Goal: Task Accomplishment & Management: Use online tool/utility

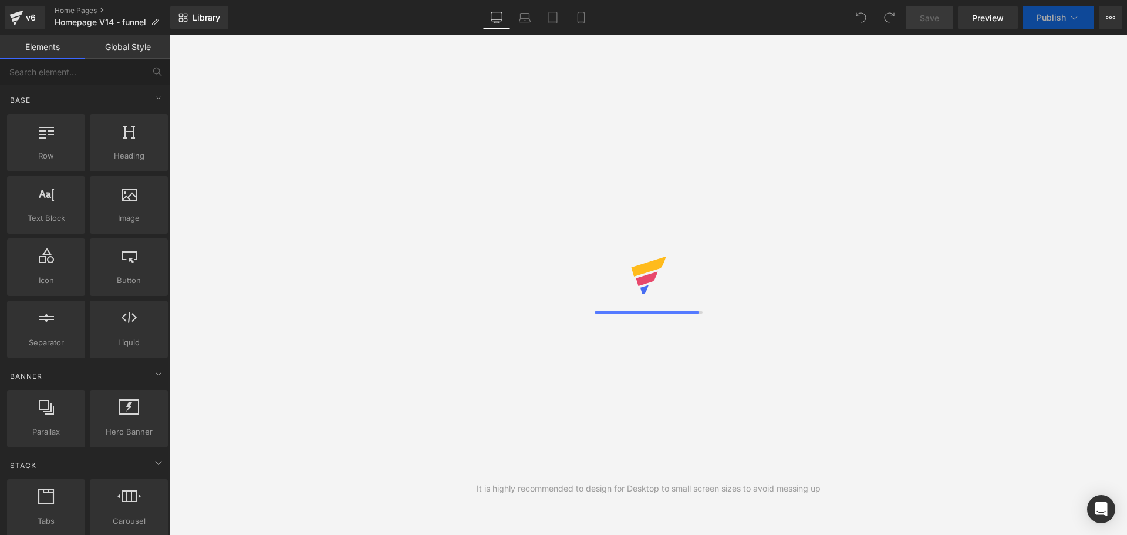
click at [153, 45] on link "Global Style" at bounding box center [127, 46] width 85 height 23
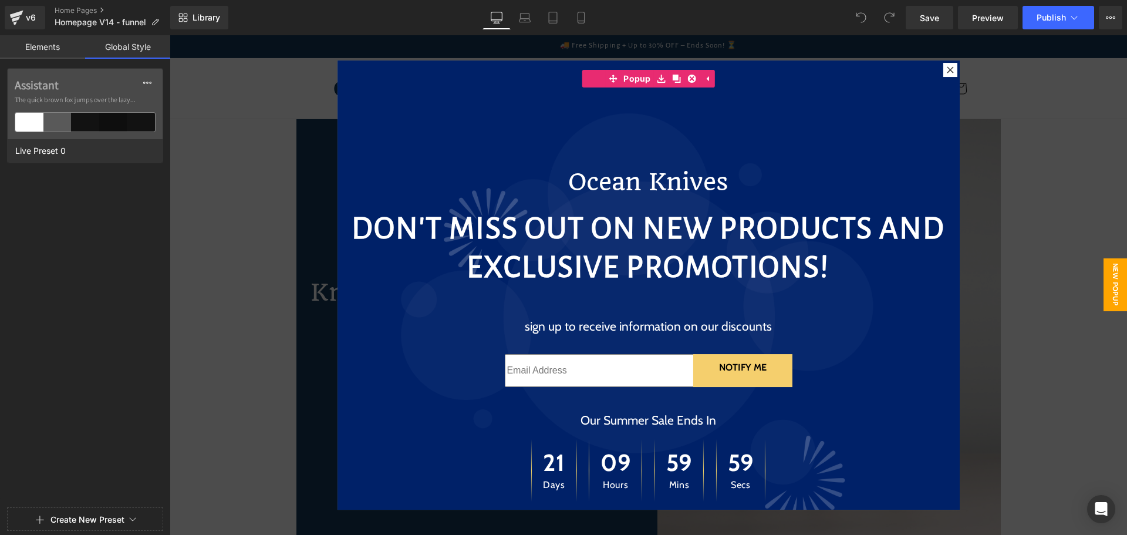
click at [44, 46] on link "Elements" at bounding box center [42, 46] width 85 height 23
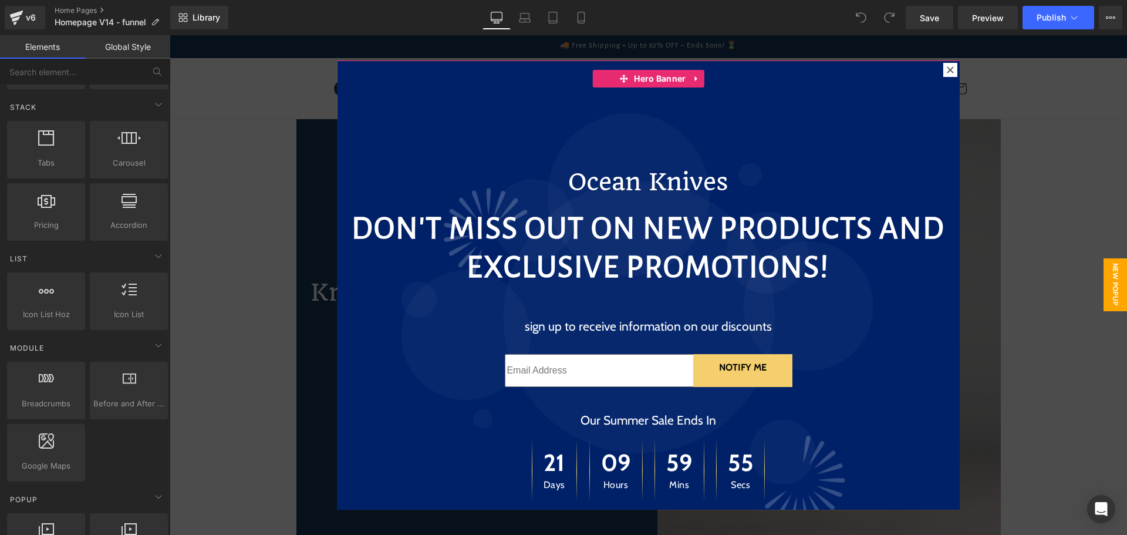
click at [952, 66] on icon at bounding box center [950, 69] width 6 height 6
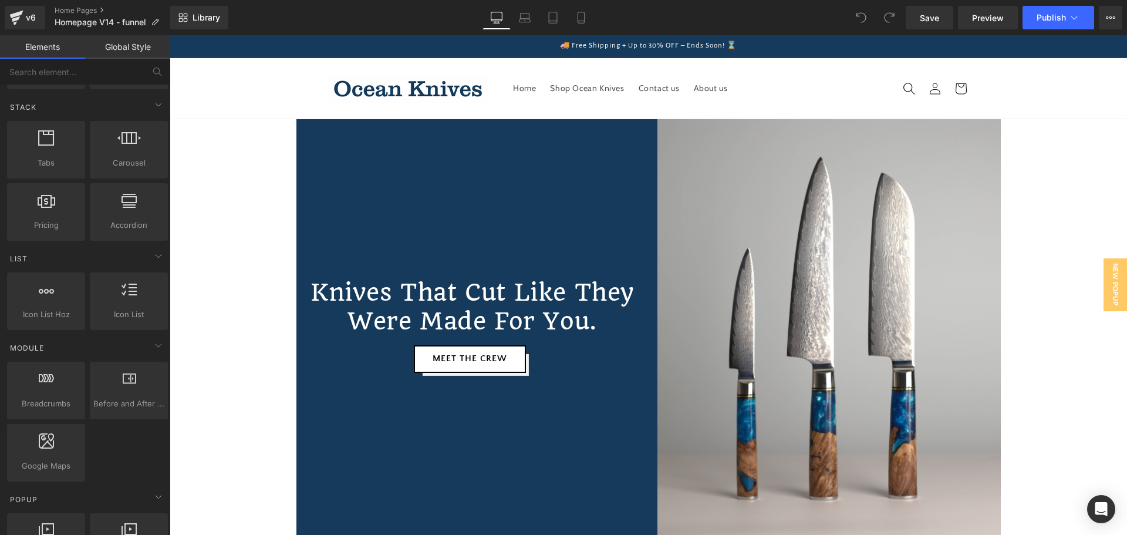
click at [908, 83] on icon "Search" at bounding box center [909, 88] width 12 height 12
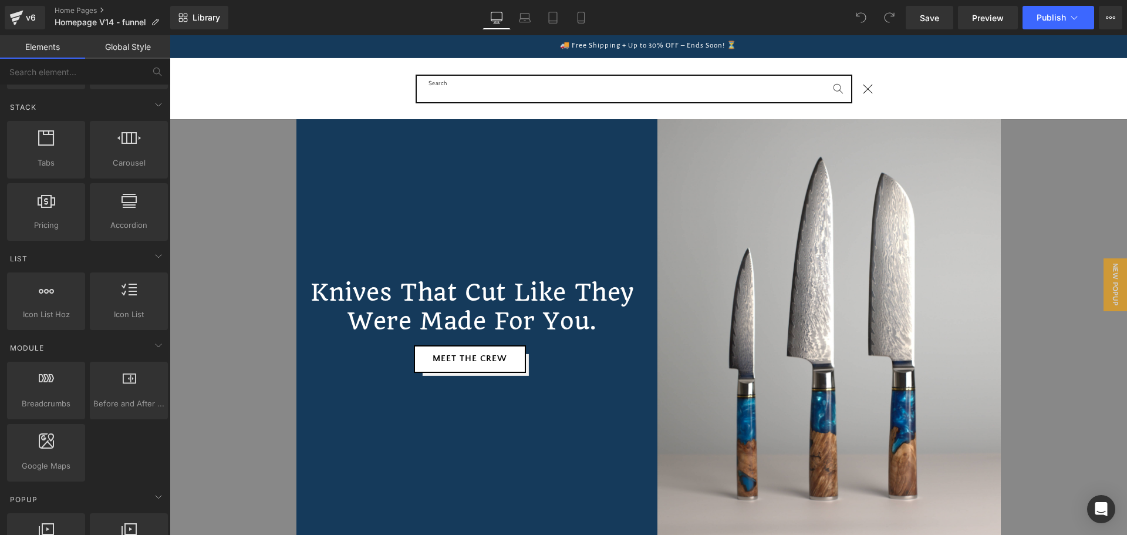
click at [554, 83] on input "Search" at bounding box center [634, 89] width 434 height 26
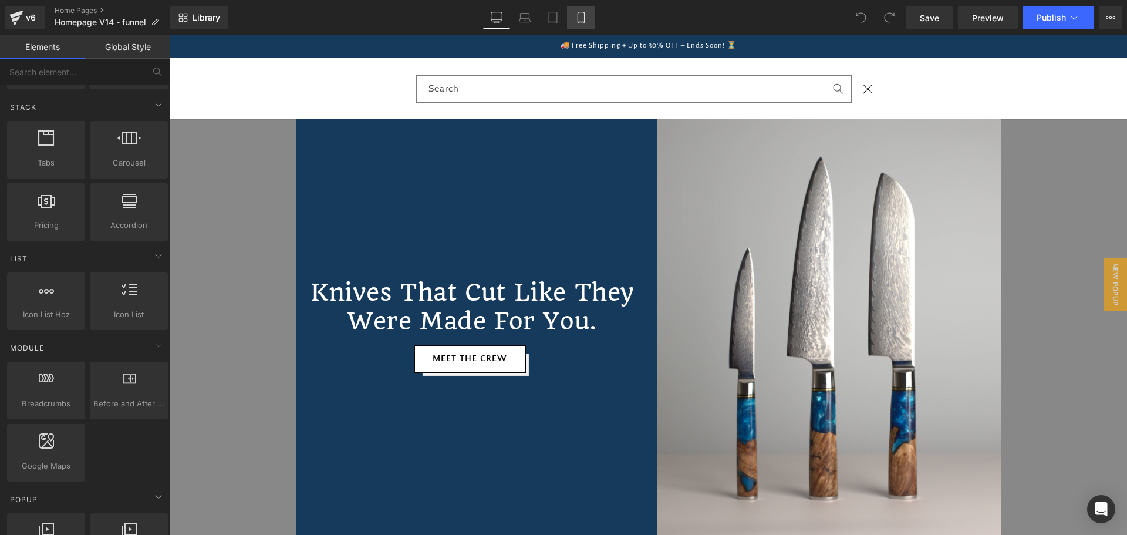
click at [587, 20] on icon at bounding box center [581, 18] width 12 height 12
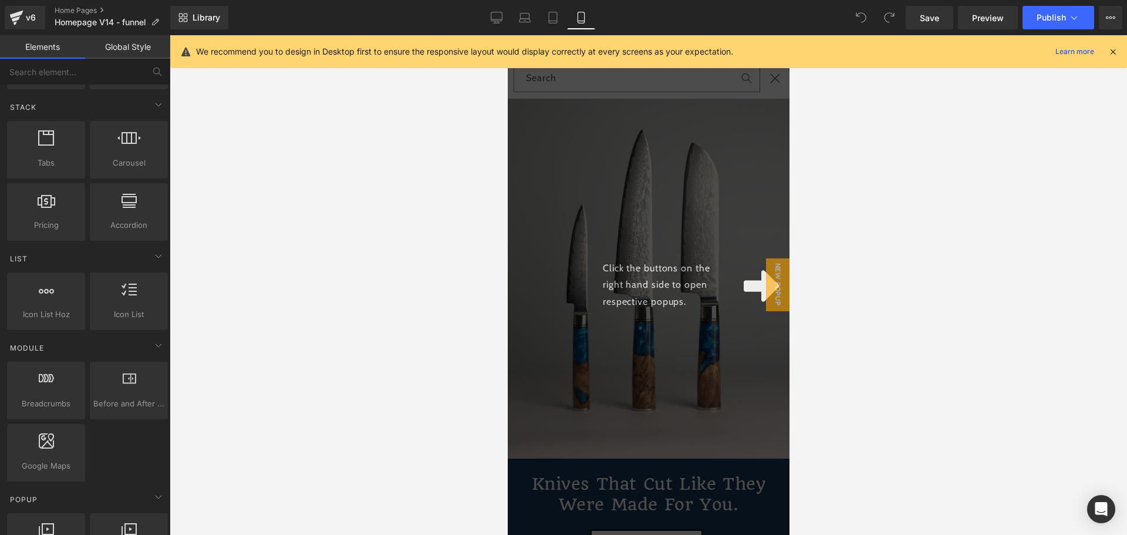
click at [894, 166] on div at bounding box center [648, 285] width 957 height 500
click at [1118, 53] on icon at bounding box center [1113, 51] width 11 height 11
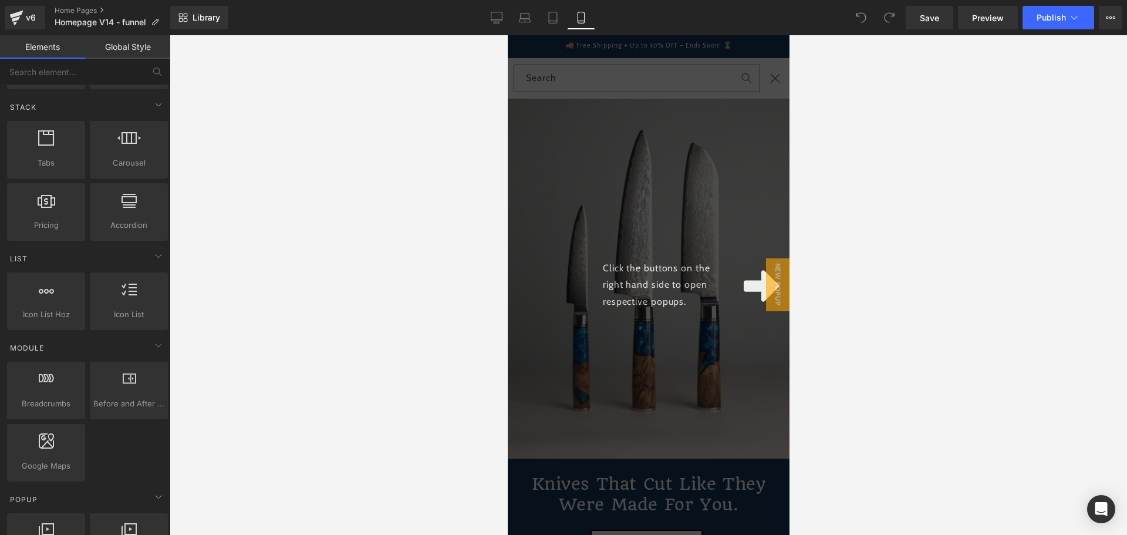
click at [495, 92] on div at bounding box center [648, 285] width 957 height 500
click at [778, 282] on span "New Popup" at bounding box center [776, 284] width 23 height 53
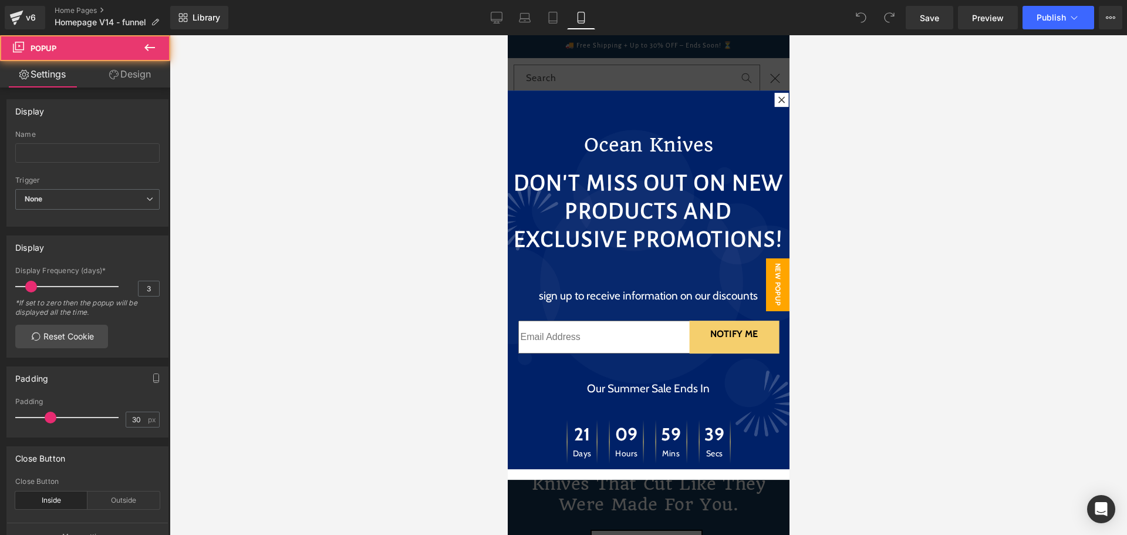
click at [783, 104] on div at bounding box center [781, 100] width 14 height 14
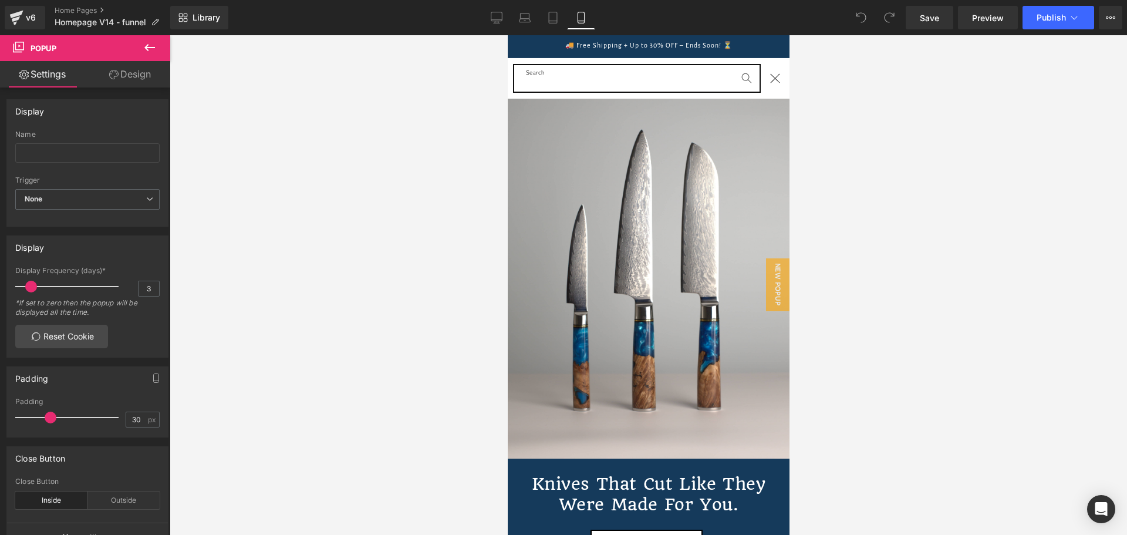
click at [548, 77] on input "Search" at bounding box center [636, 78] width 245 height 26
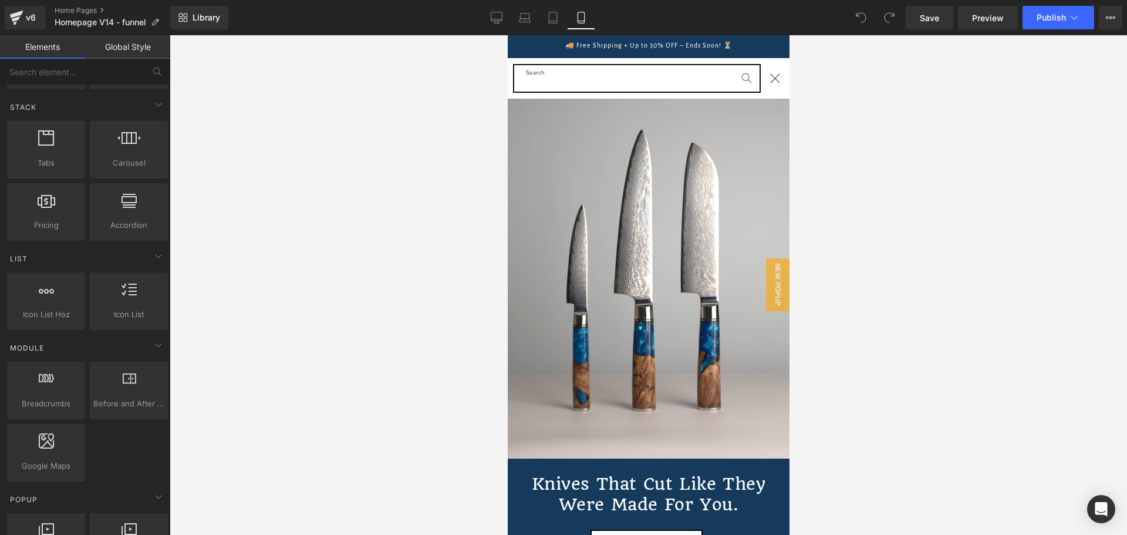
click at [548, 77] on input "Search" at bounding box center [636, 78] width 245 height 26
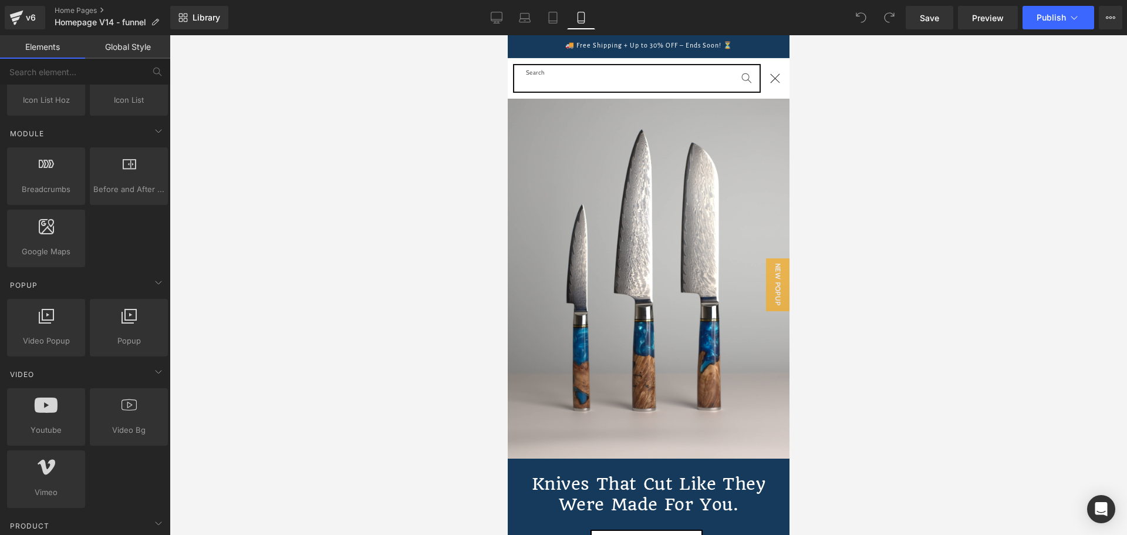
scroll to position [548, 0]
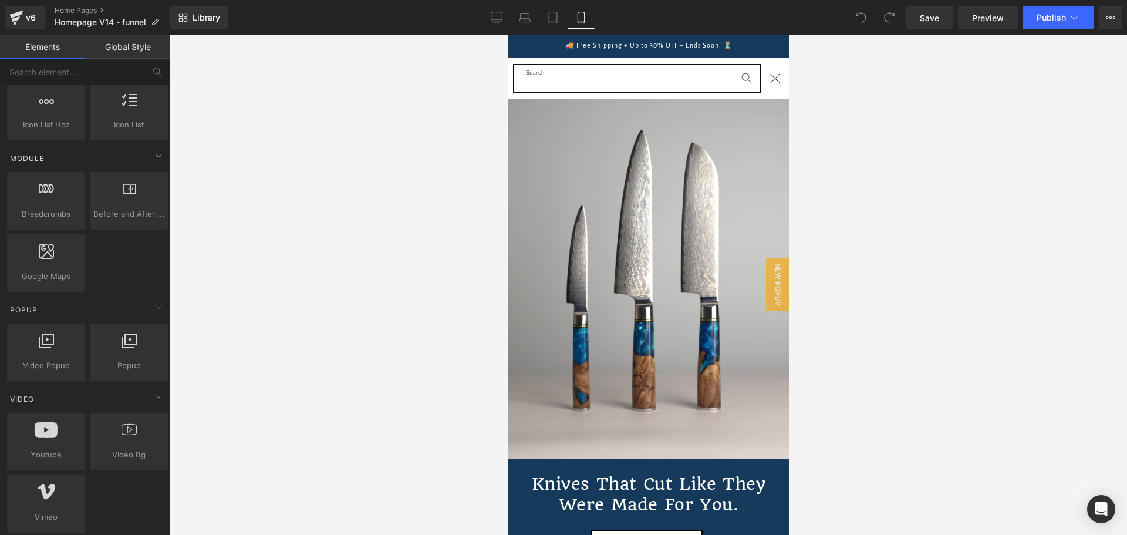
click at [681, 79] on input "Search" at bounding box center [636, 78] width 245 height 26
click at [524, 97] on div "Search" at bounding box center [648, 78] width 282 height 41
click at [538, 78] on input "Search" at bounding box center [636, 78] width 245 height 26
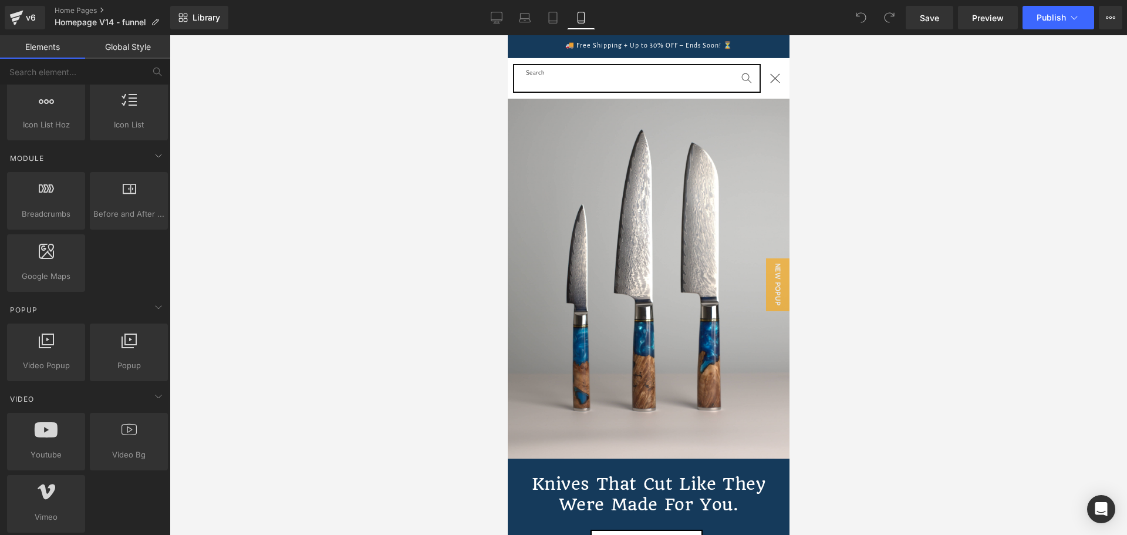
click at [538, 78] on input "Search" at bounding box center [636, 78] width 245 height 26
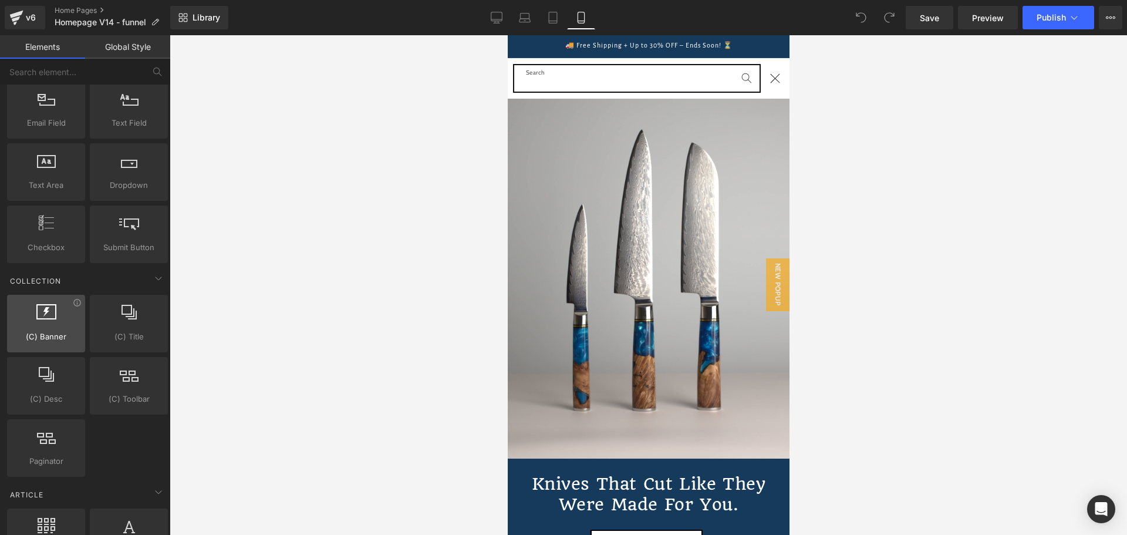
scroll to position [2137, 0]
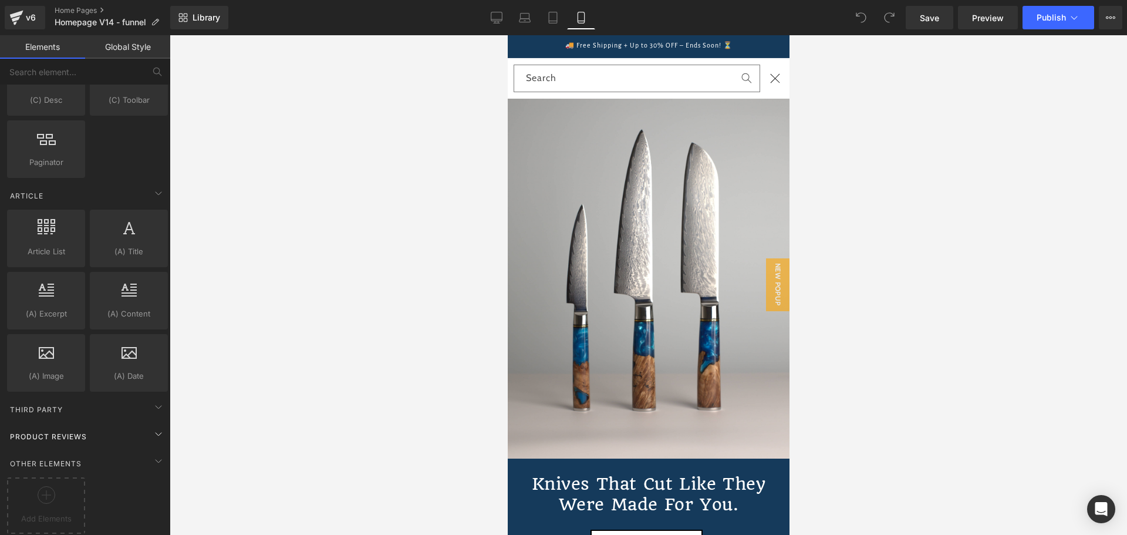
click at [139, 424] on div "Product Reviews" at bounding box center [88, 435] width 166 height 23
click at [156, 458] on icon at bounding box center [158, 461] width 14 height 14
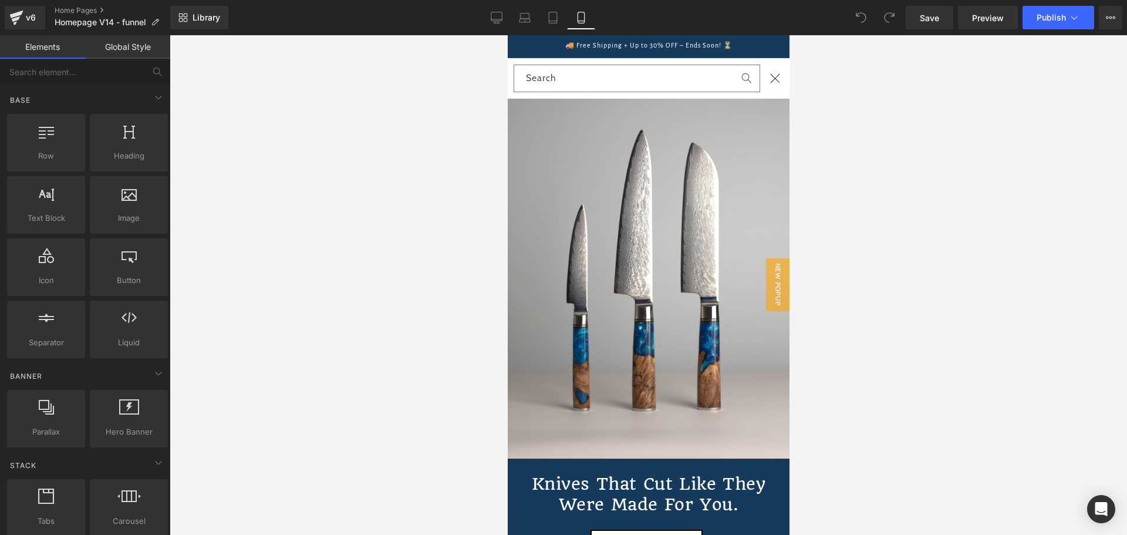
scroll to position [2074, 0]
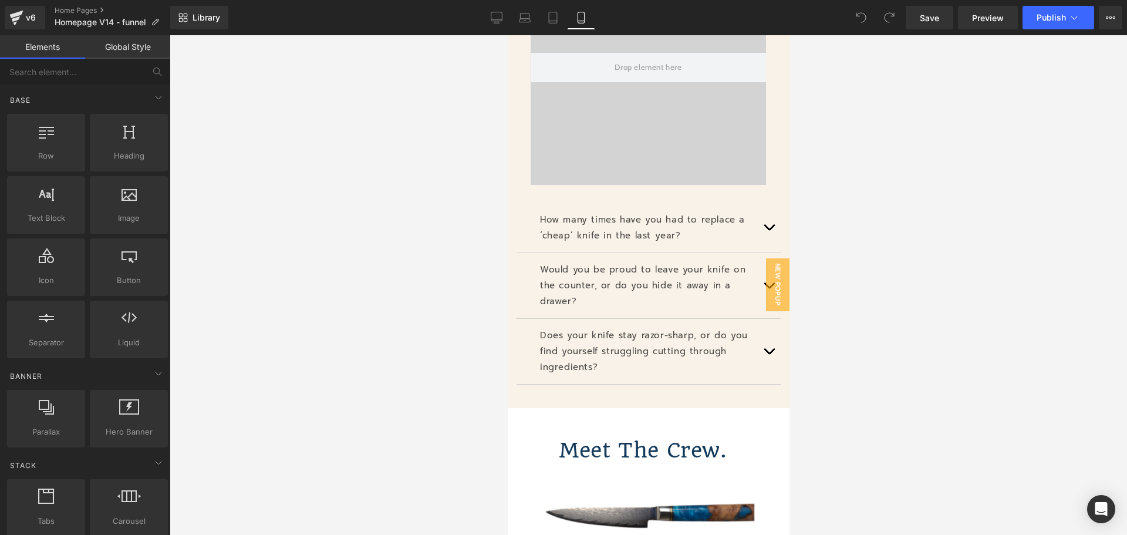
click at [915, 146] on div at bounding box center [648, 285] width 957 height 500
click at [863, 18] on icon at bounding box center [861, 17] width 11 height 11
click at [852, 8] on span at bounding box center [860, 17] width 23 height 23
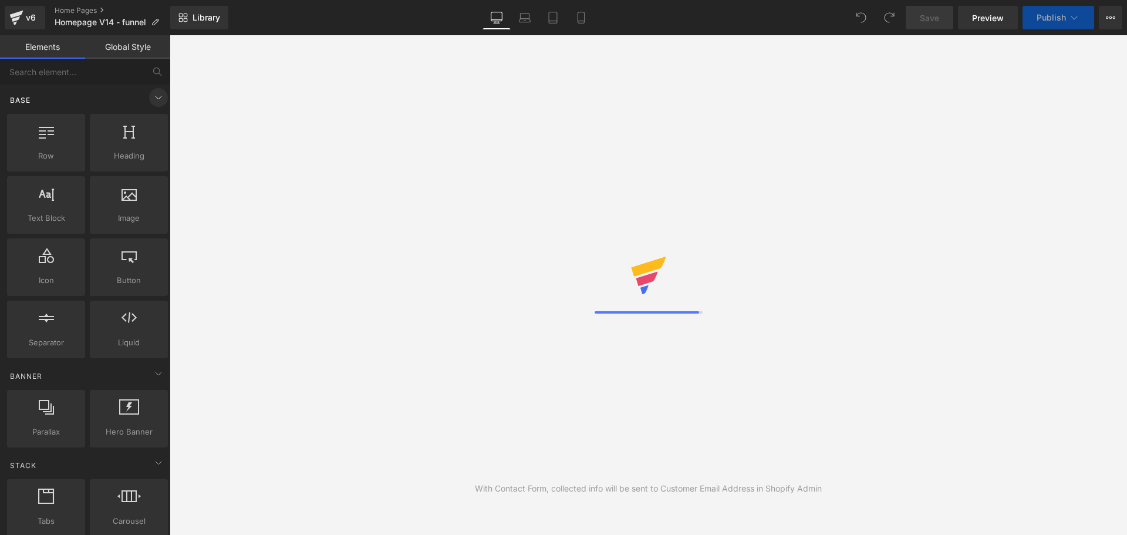
click at [151, 99] on icon at bounding box center [158, 97] width 14 height 14
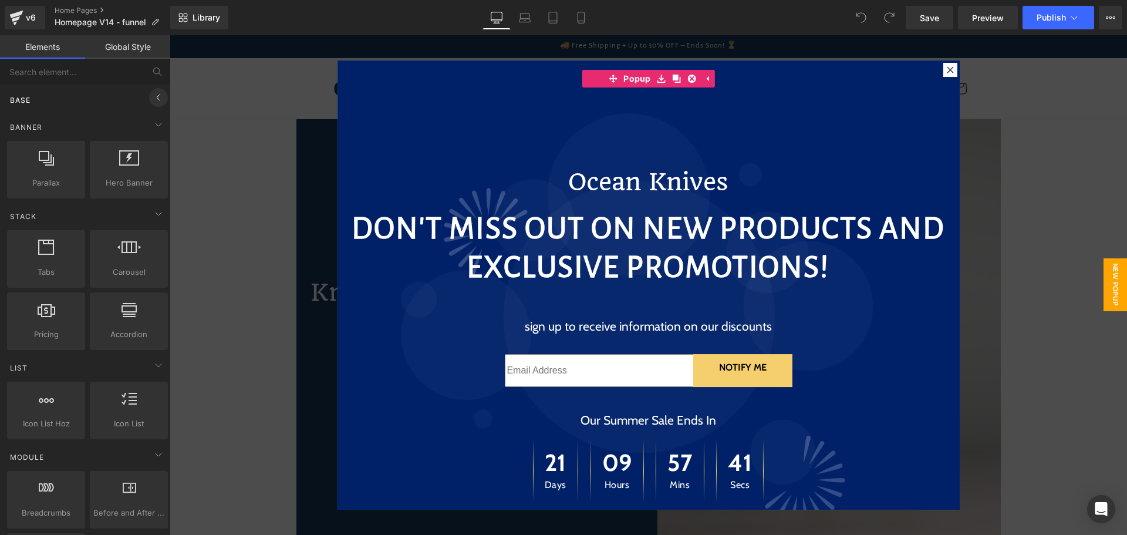
click at [154, 99] on icon at bounding box center [158, 97] width 14 height 14
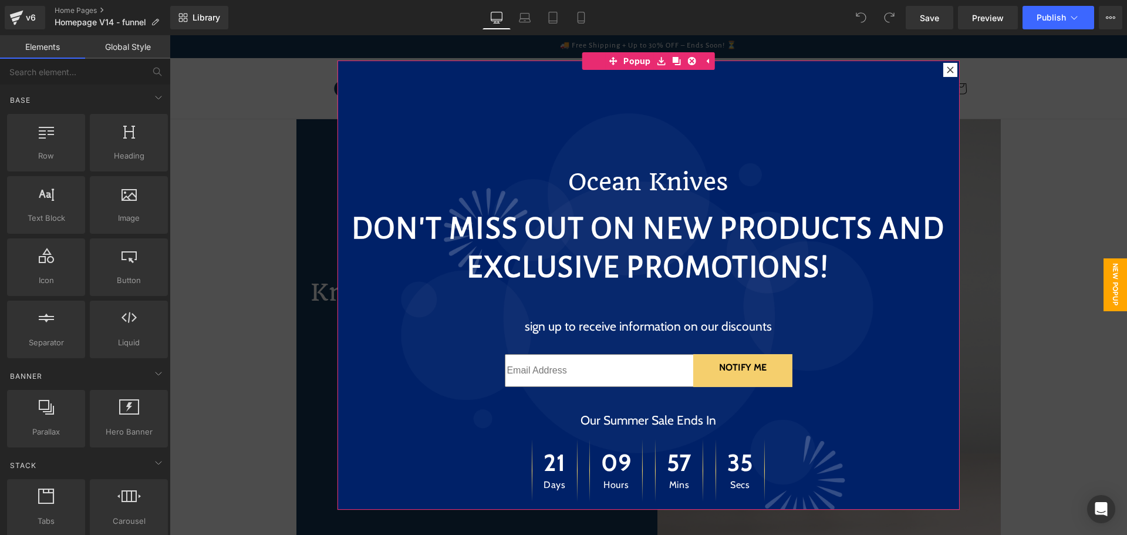
click at [952, 72] on icon at bounding box center [950, 69] width 7 height 7
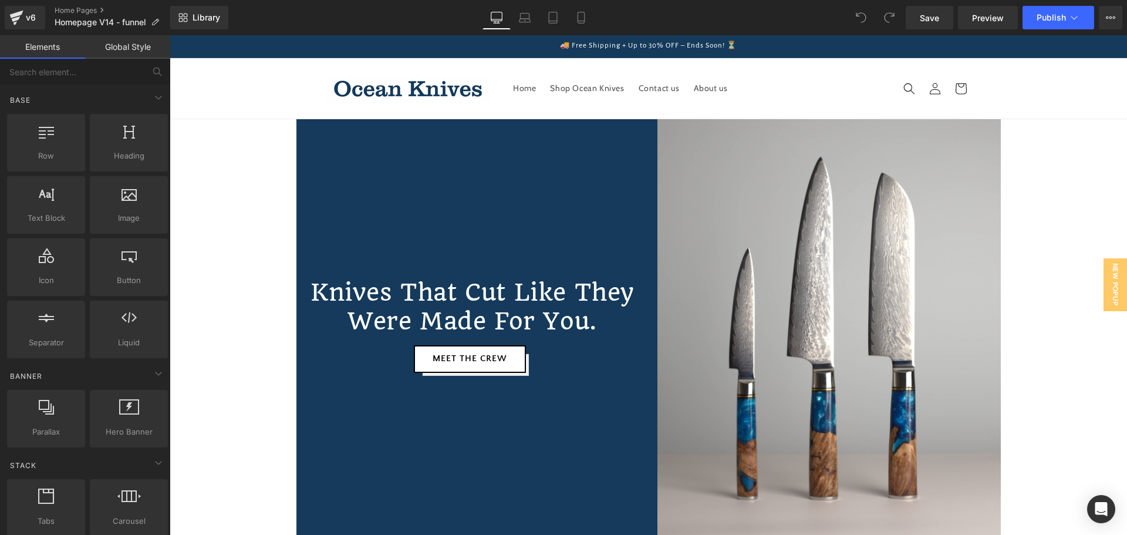
click at [117, 52] on link "Global Style" at bounding box center [127, 46] width 85 height 23
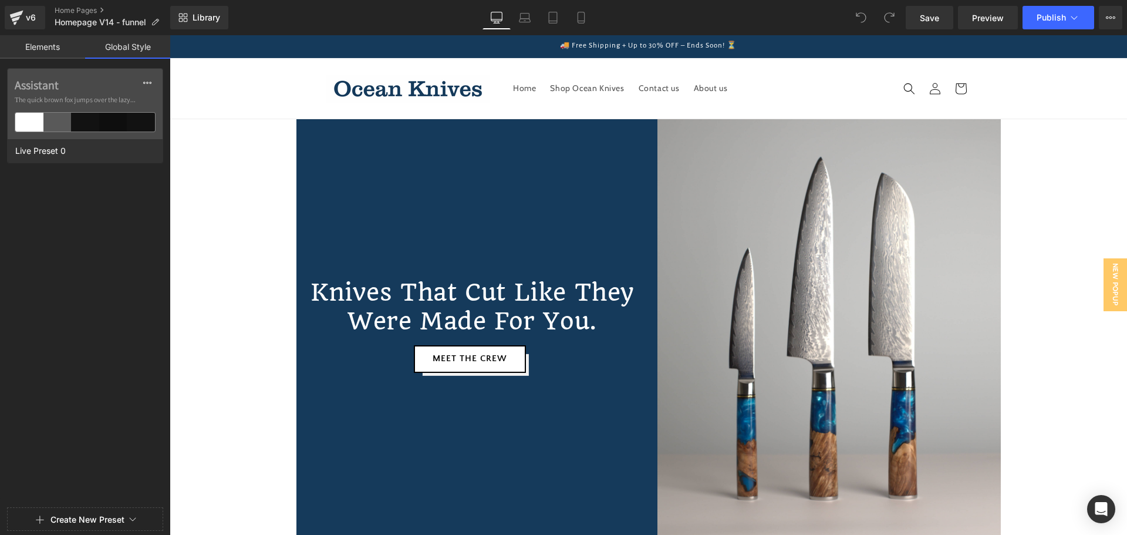
click at [58, 52] on link "Elements" at bounding box center [42, 46] width 85 height 23
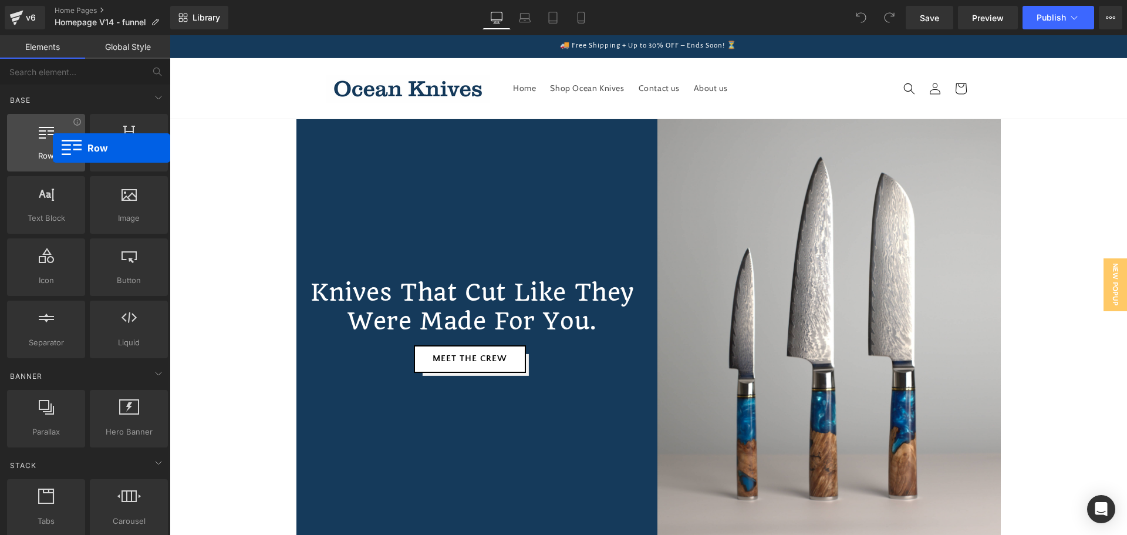
click at [53, 148] on div at bounding box center [46, 136] width 71 height 26
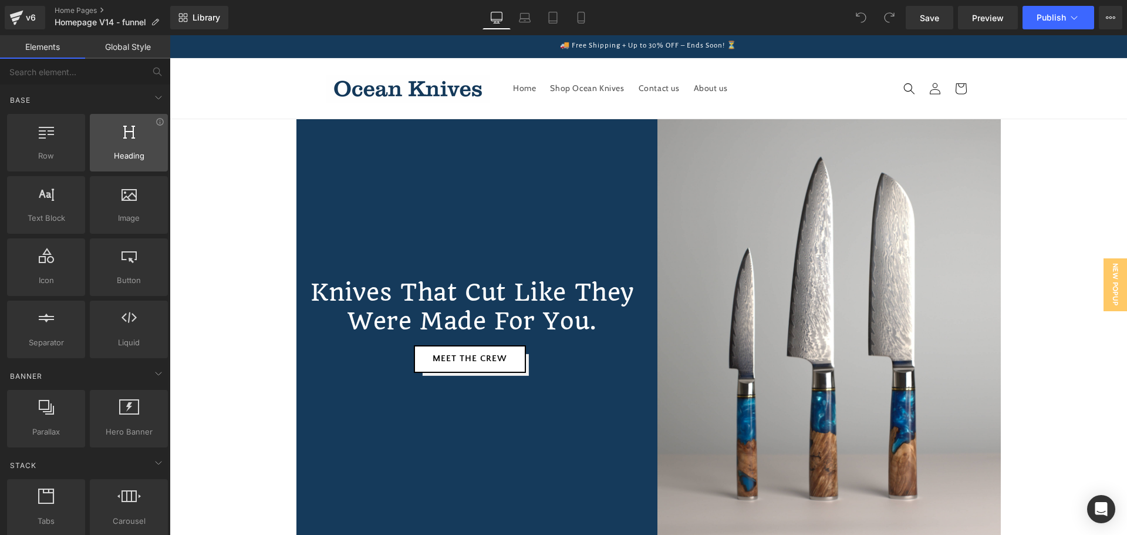
click at [98, 147] on div at bounding box center [128, 136] width 71 height 26
click at [403, 107] on header "Home Shop [GEOGRAPHIC_DATA] Contact us About us Log in Country/region [GEOGRAPH…" at bounding box center [648, 88] width 704 height 60
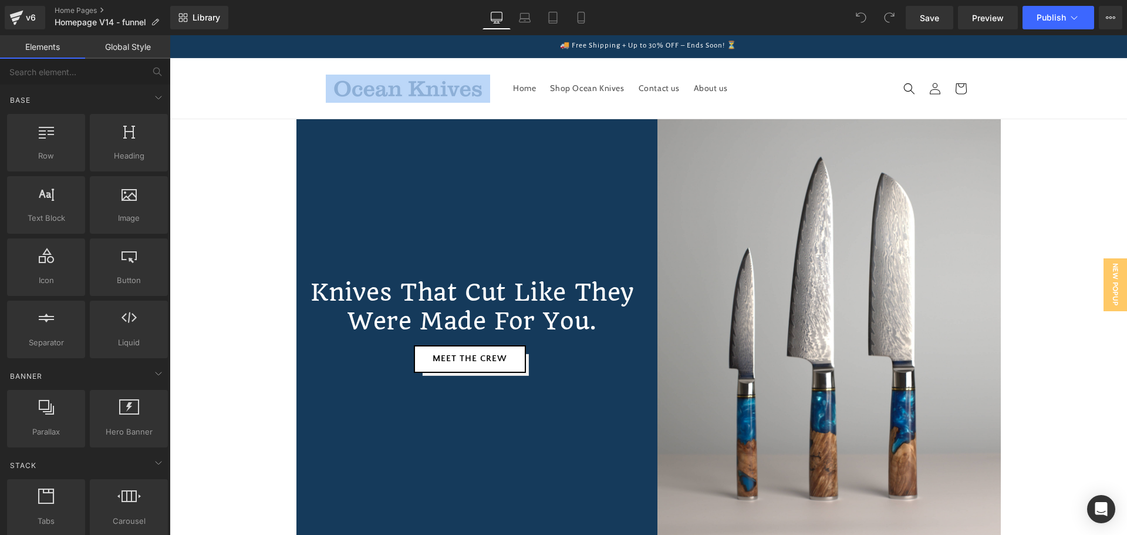
click at [403, 107] on header "Home Shop [GEOGRAPHIC_DATA] Contact us About us Log in Country/region [GEOGRAPH…" at bounding box center [648, 88] width 704 height 60
click at [598, 23] on div "Library Desktop Desktop Laptop Tablet Mobile Save Preview Publish Scheduled Vie…" at bounding box center [648, 17] width 957 height 23
click at [583, 23] on icon at bounding box center [581, 17] width 6 height 11
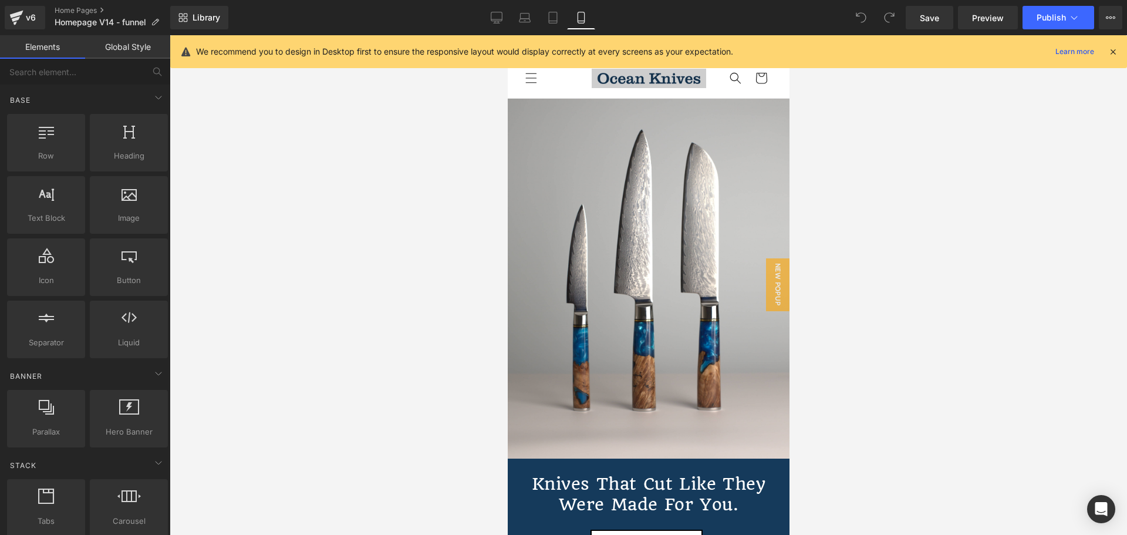
click at [278, 57] on p "We recommend you to design in Desktop first to ensure the responsive layout wou…" at bounding box center [464, 51] width 537 height 13
click at [1108, 53] on icon at bounding box center [1113, 51] width 11 height 11
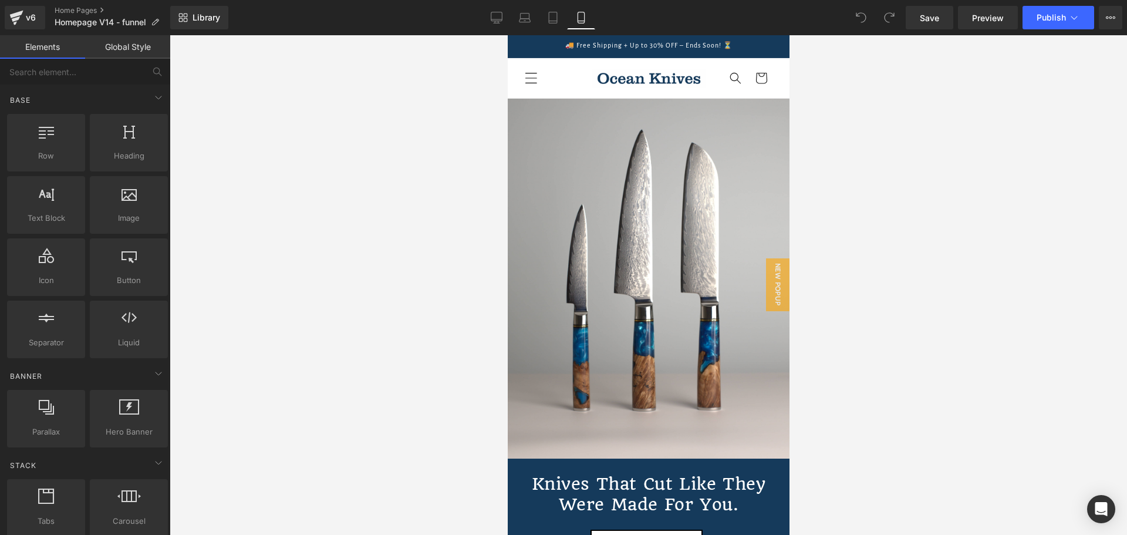
click at [527, 79] on icon "Menu" at bounding box center [530, 78] width 12 height 12
click at [528, 79] on icon "Menu" at bounding box center [530, 78] width 12 height 12
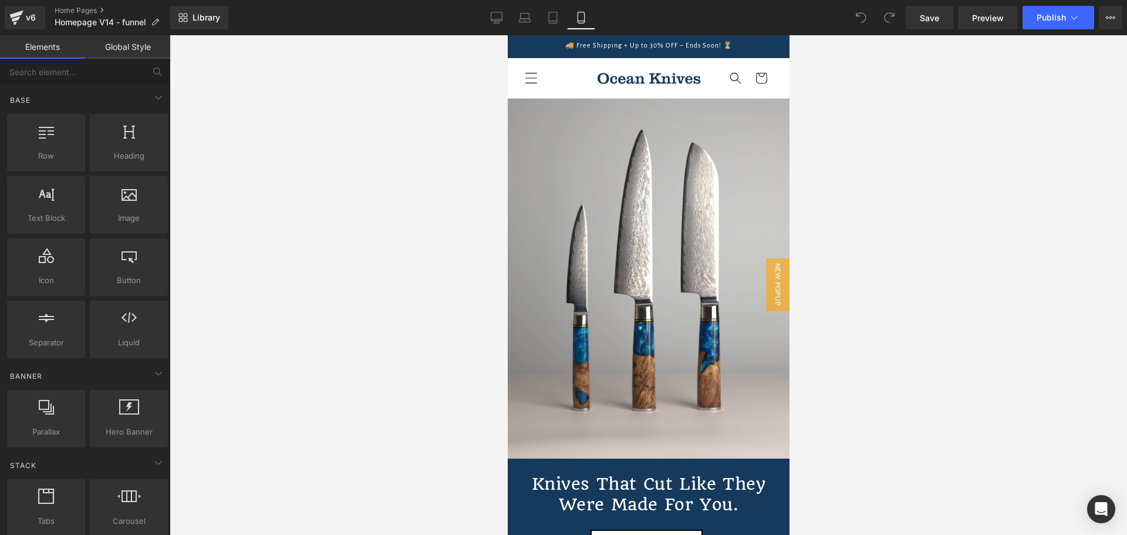
click at [528, 79] on icon "Menu" at bounding box center [530, 78] width 12 height 12
click at [535, 78] on icon "Menu" at bounding box center [530, 78] width 12 height 12
click at [528, 79] on icon "Menu" at bounding box center [530, 78] width 12 height 12
